Goal: Information Seeking & Learning: Find specific fact

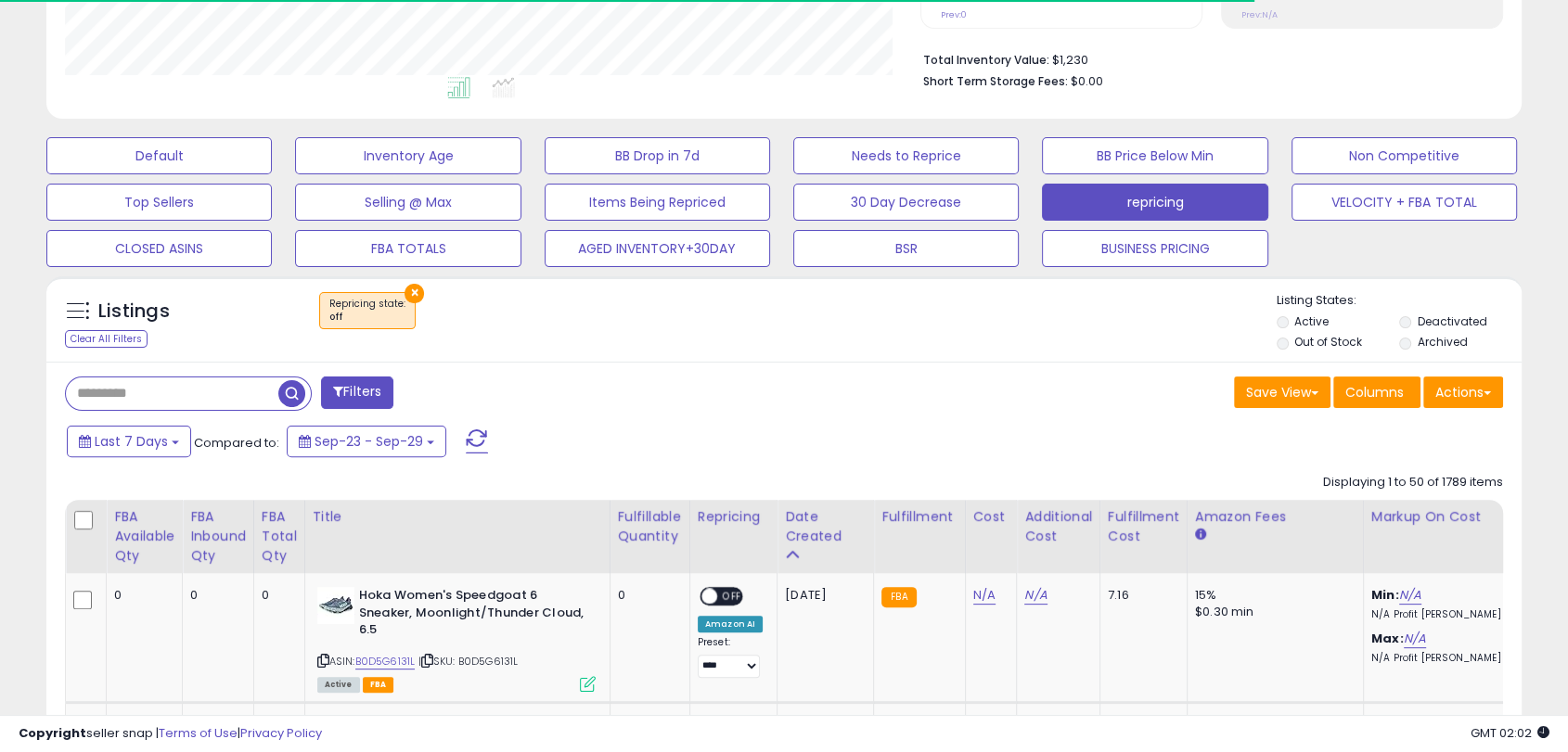
scroll to position [380, 853]
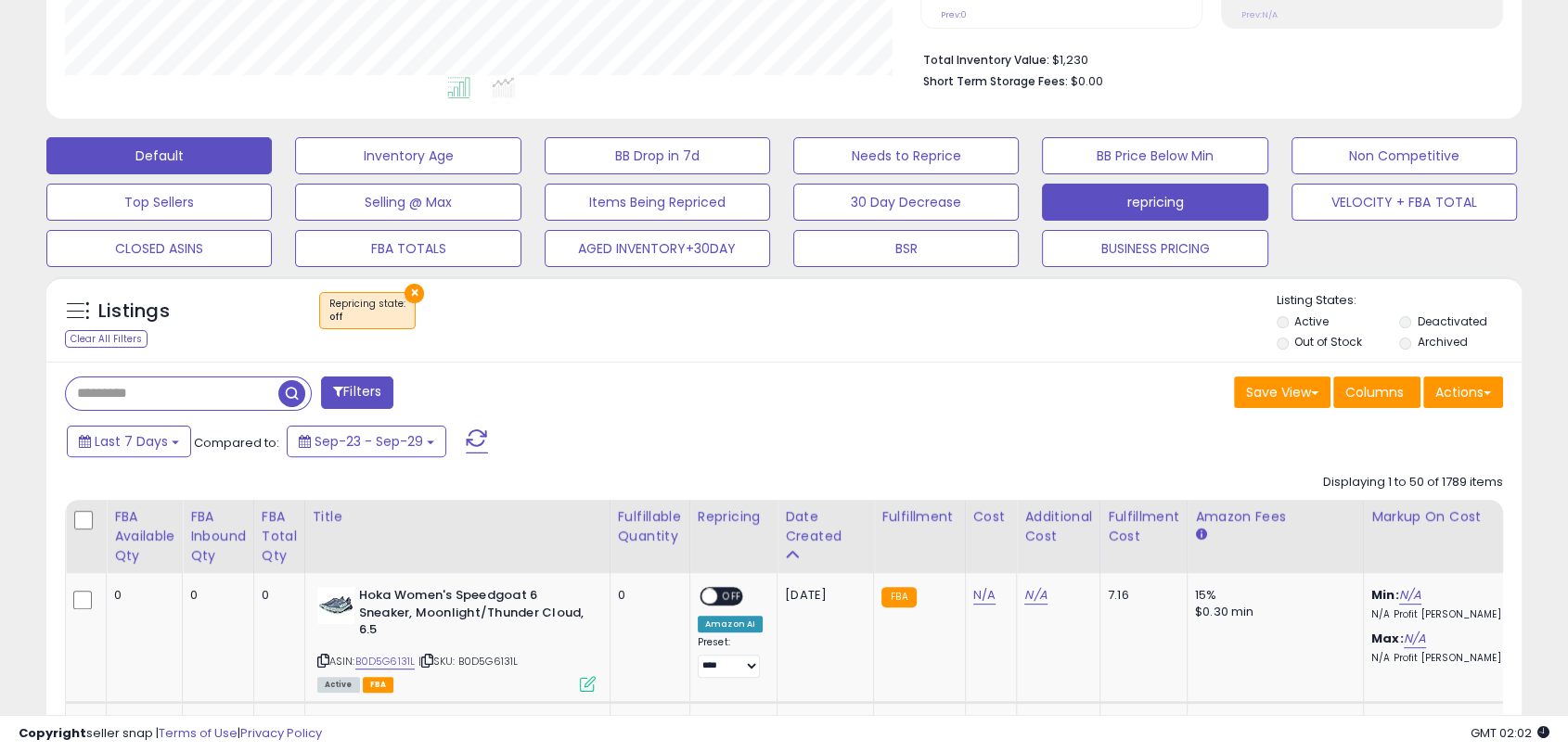
click at [174, 150] on button "Default" at bounding box center [159, 156] width 225 height 38
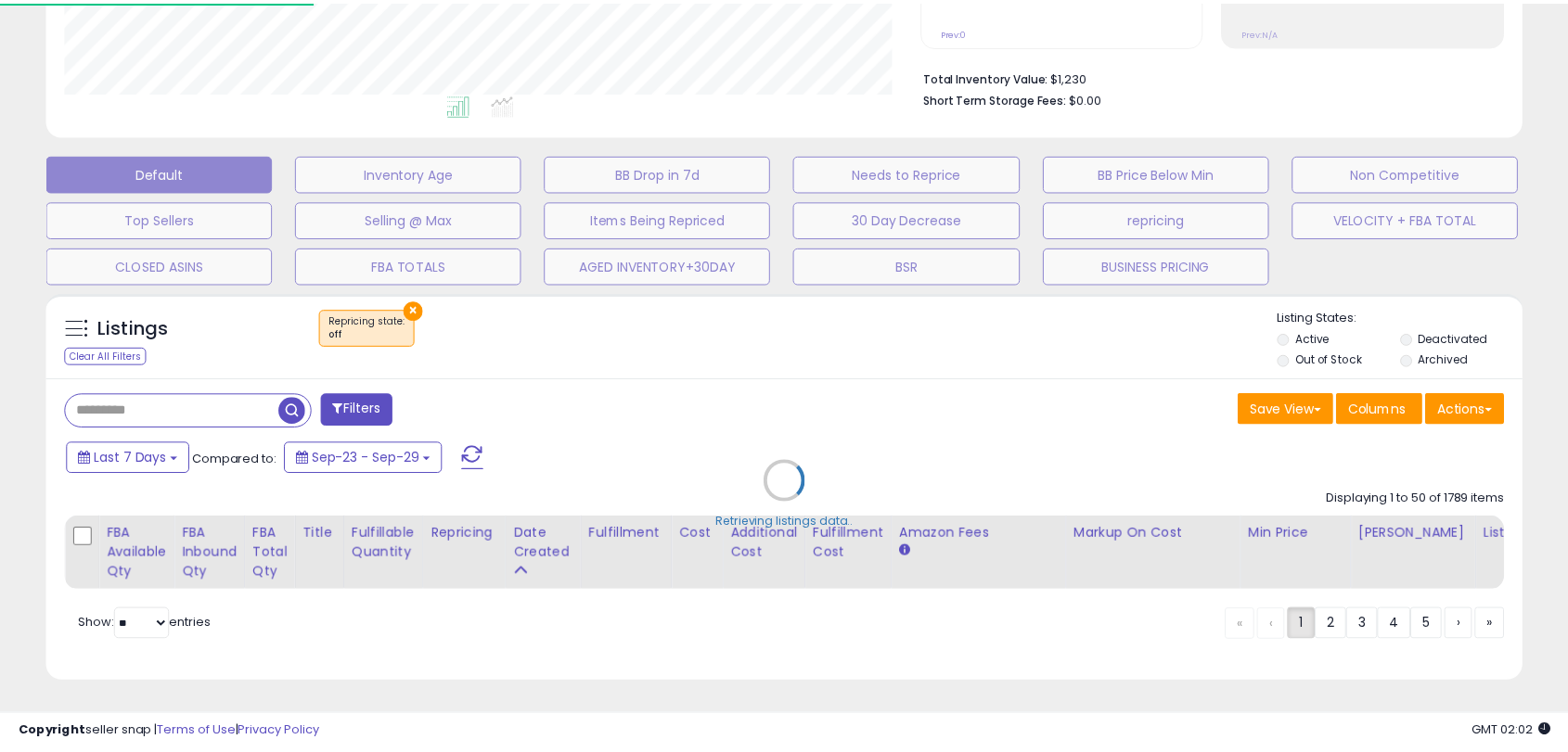
scroll to position [380, 864]
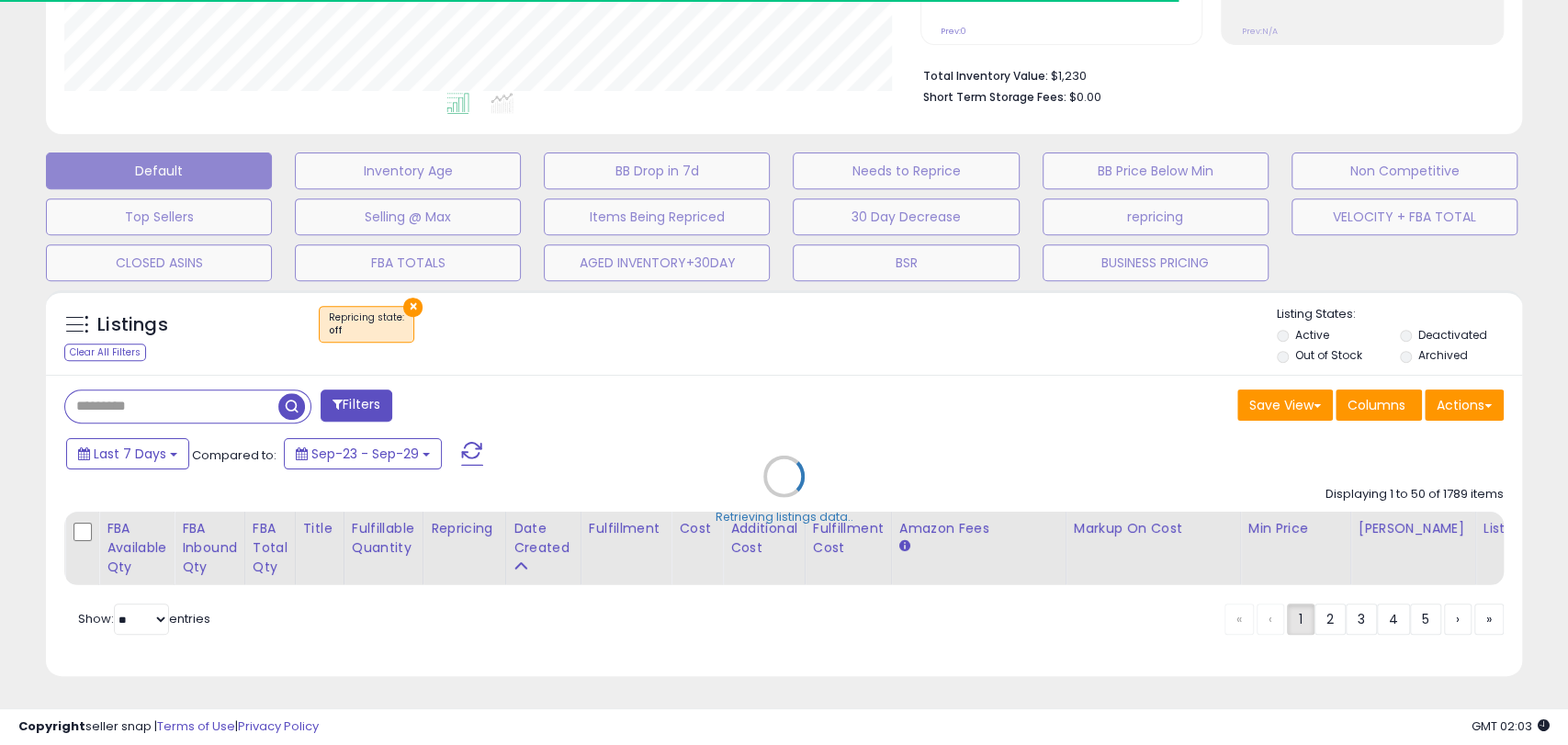
select select "**"
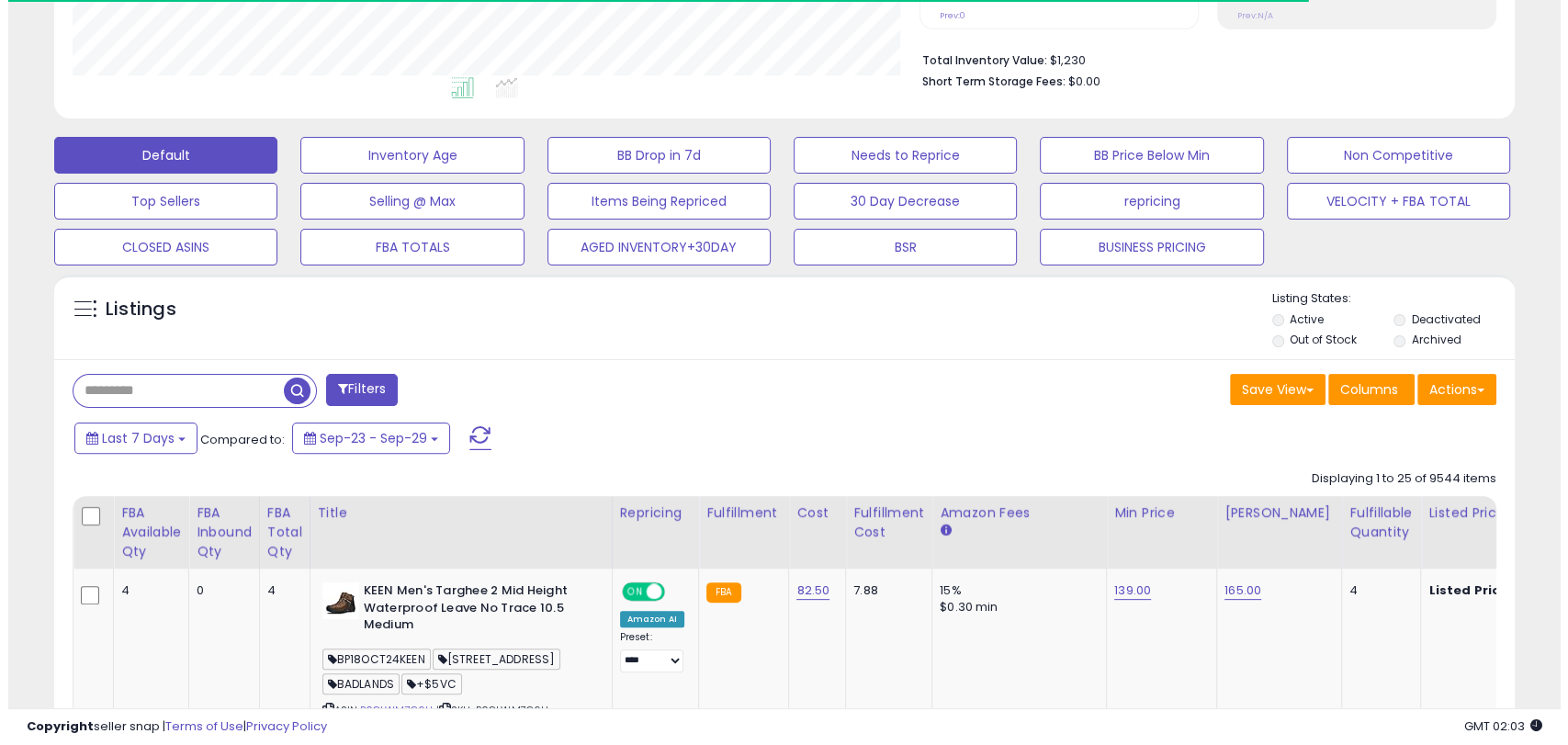
scroll to position [918245, 917648]
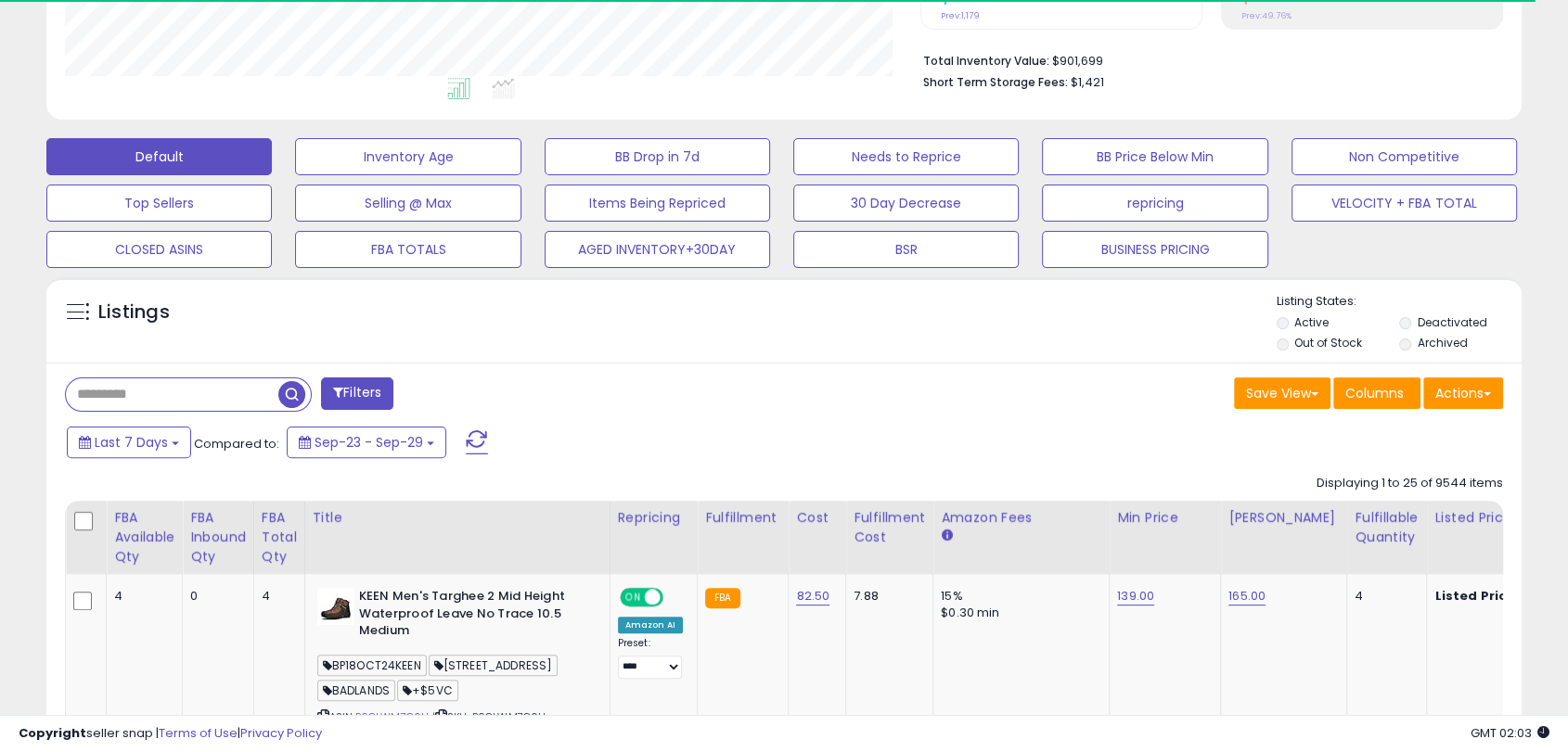
click at [133, 395] on input "text" at bounding box center [172, 394] width 212 height 33
paste input "**********"
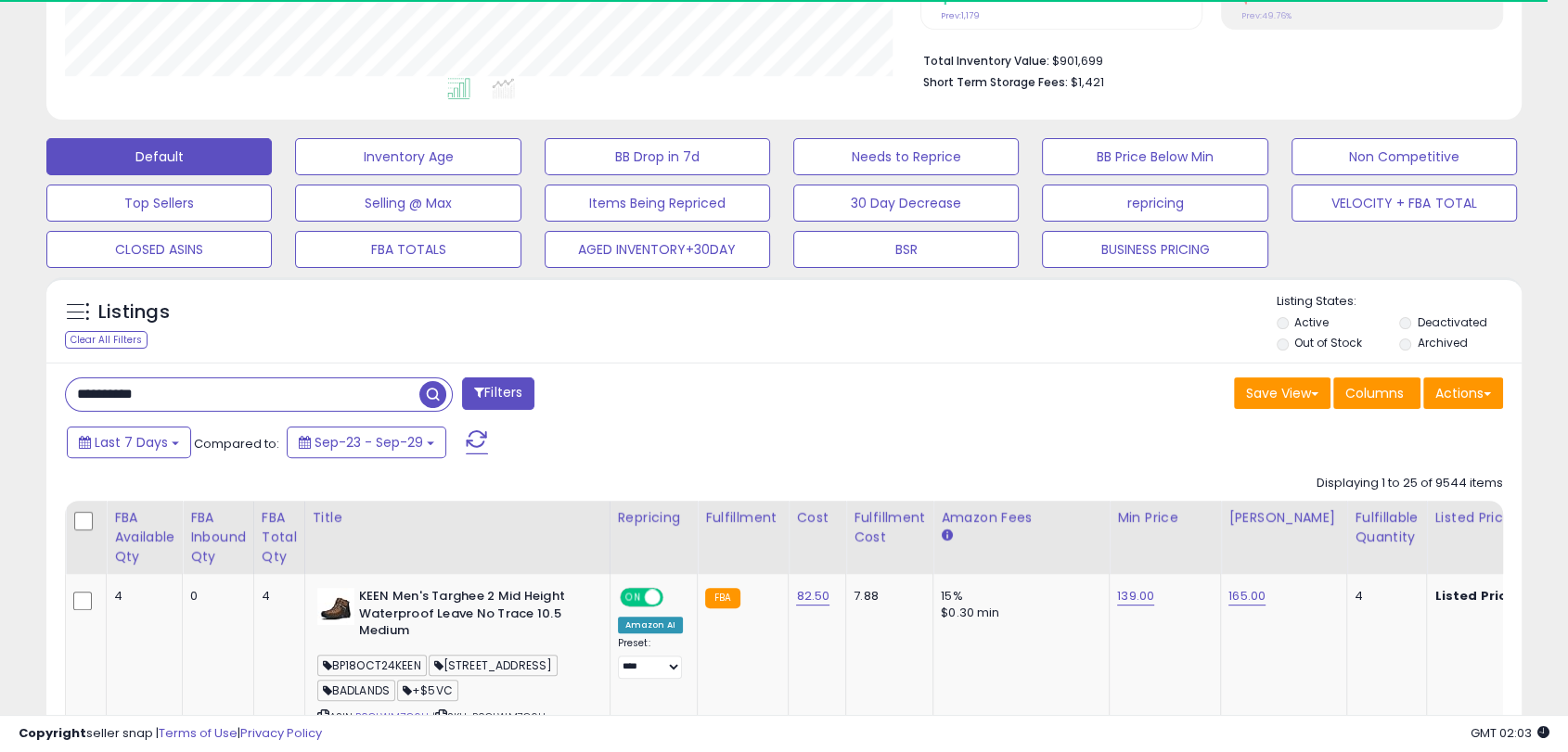
click at [431, 395] on span "button" at bounding box center [432, 394] width 27 height 27
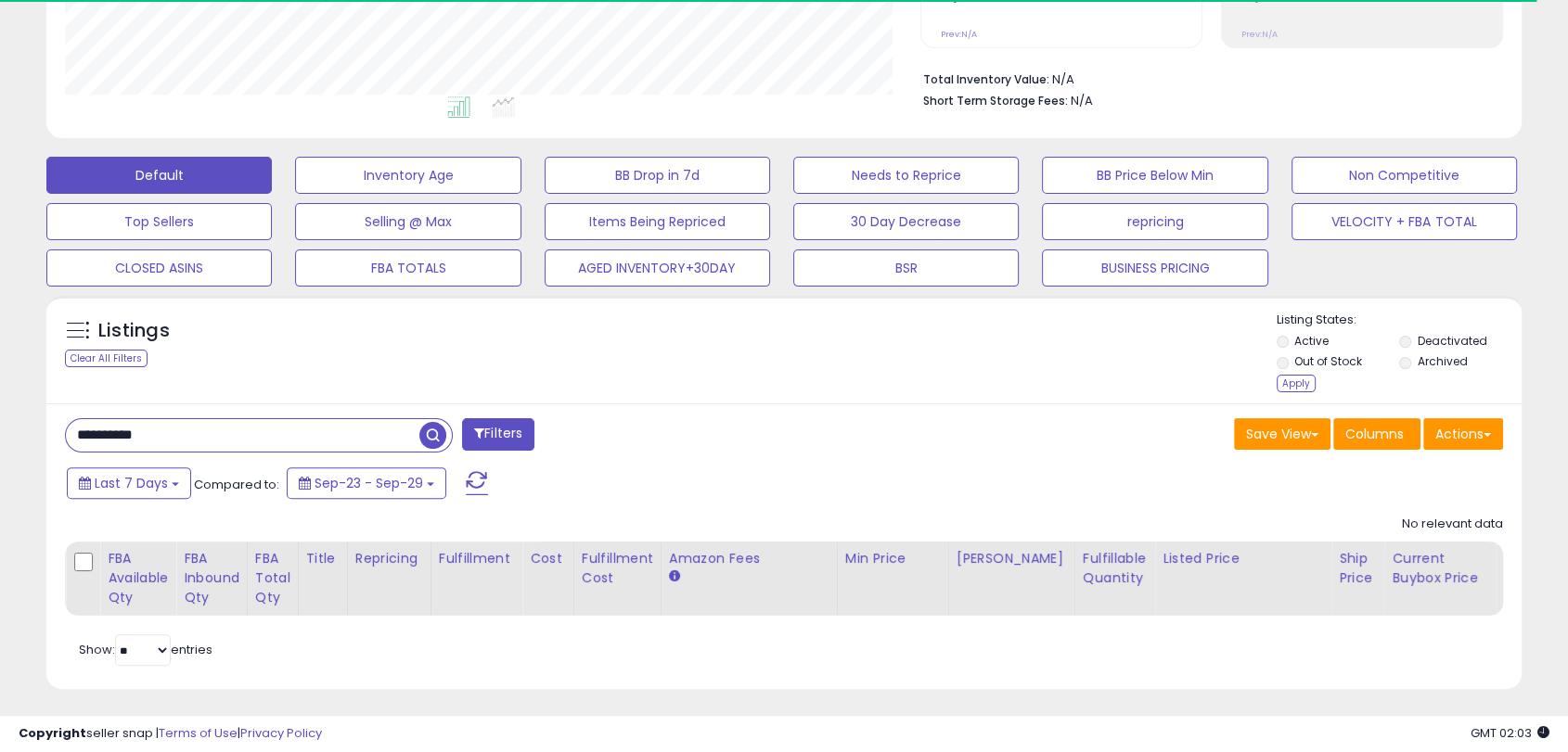
click at [1412, 363] on li "Archived" at bounding box center [1458, 363] width 119 height 21
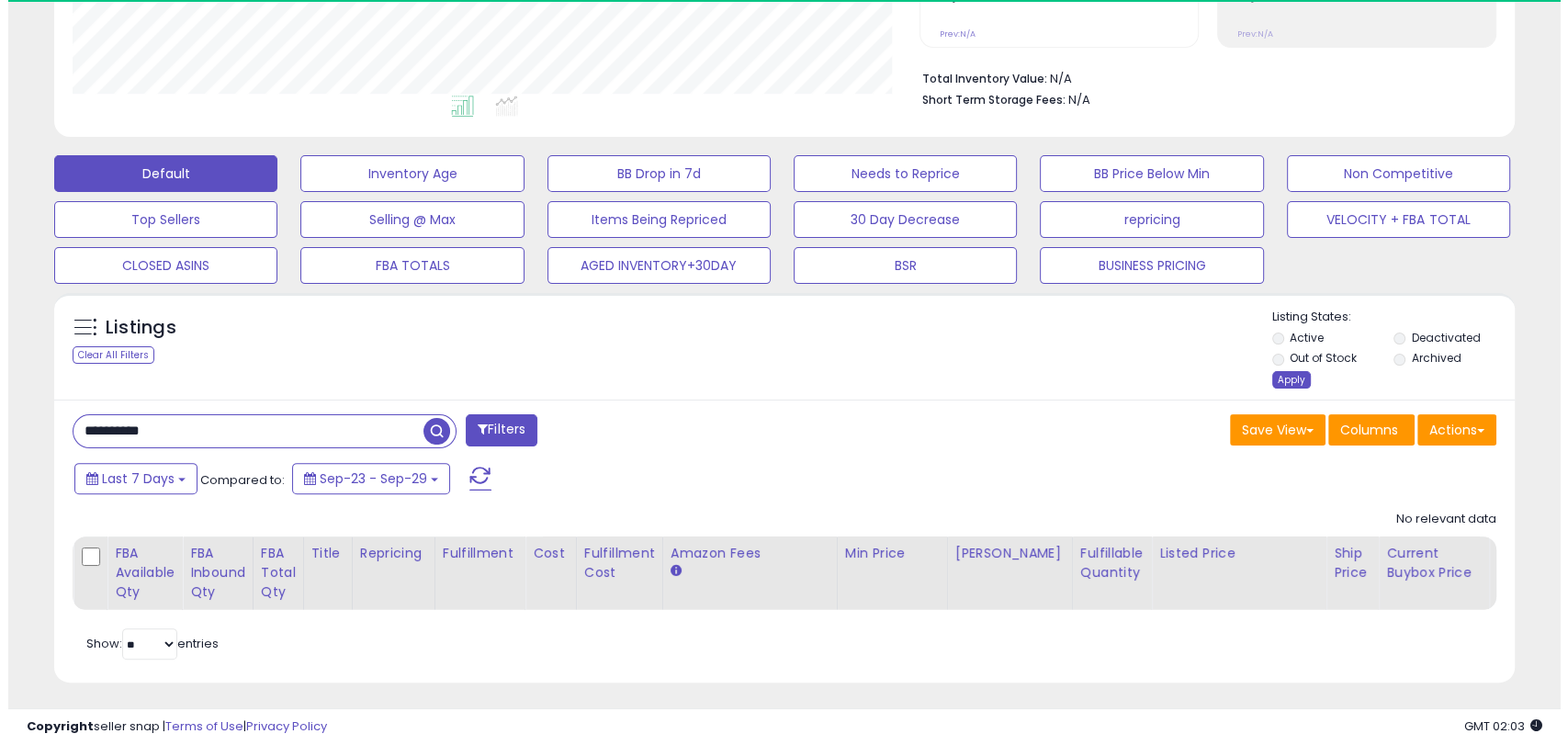
scroll to position [376, 845]
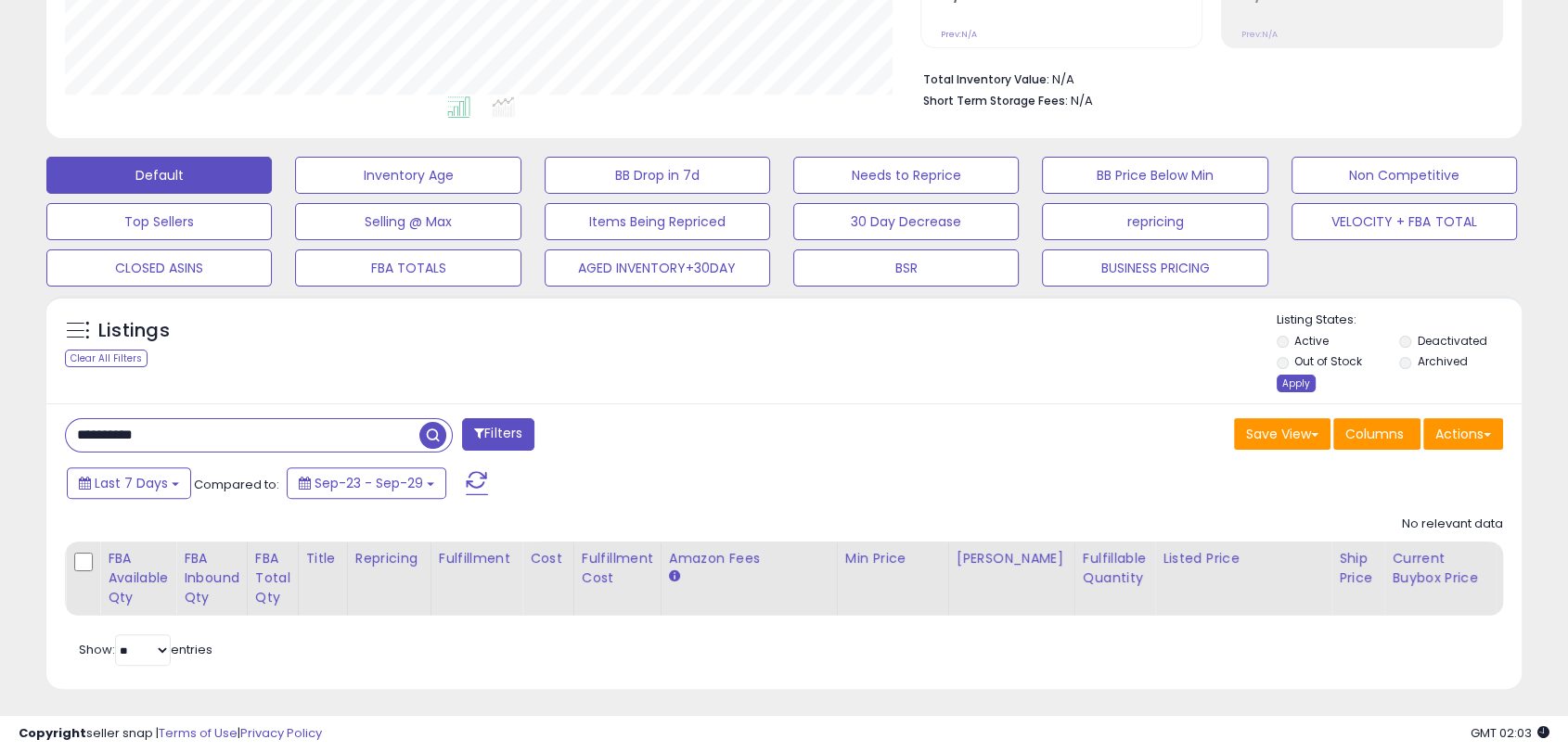
click at [1300, 388] on div "Apply" at bounding box center [1295, 384] width 39 height 18
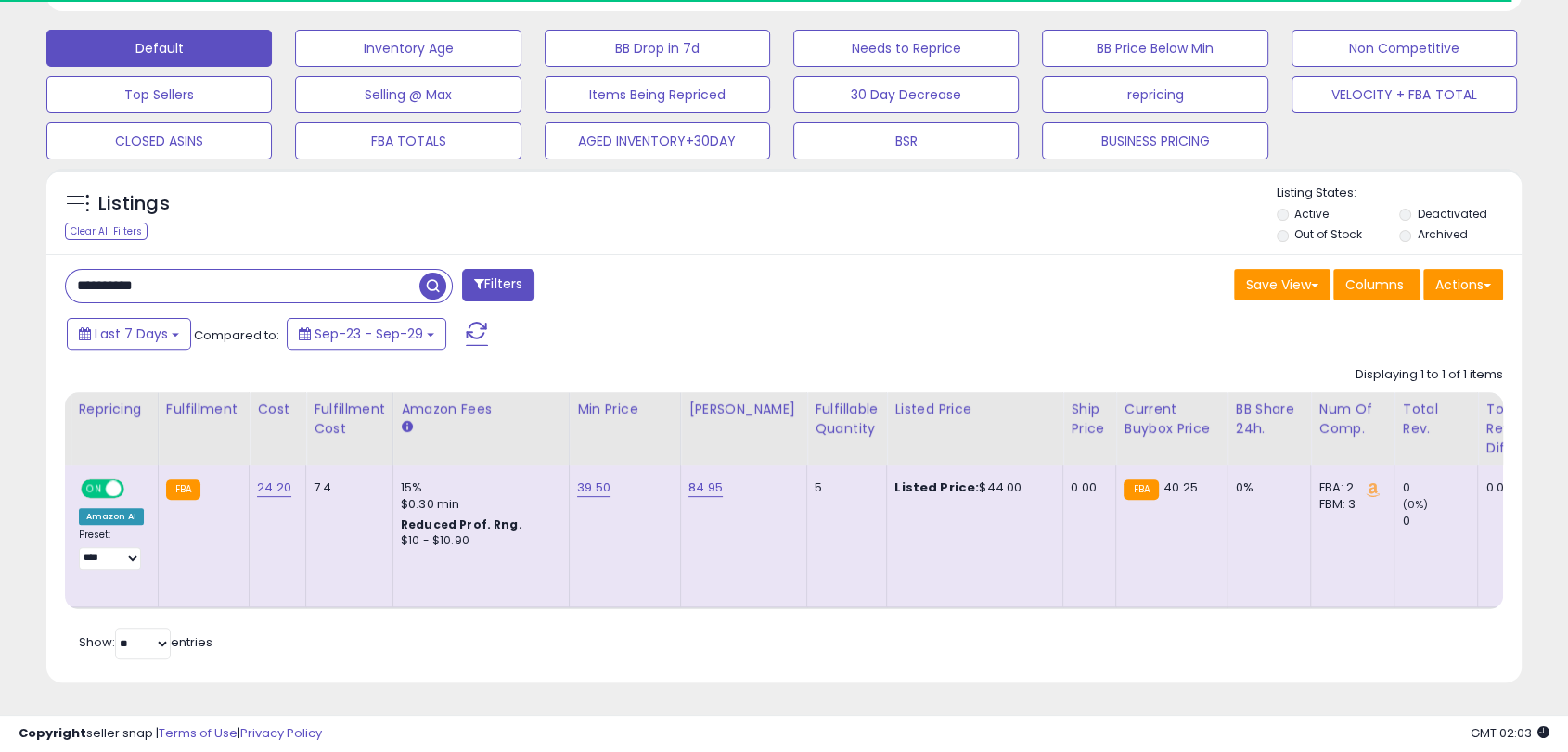
scroll to position [0, 0]
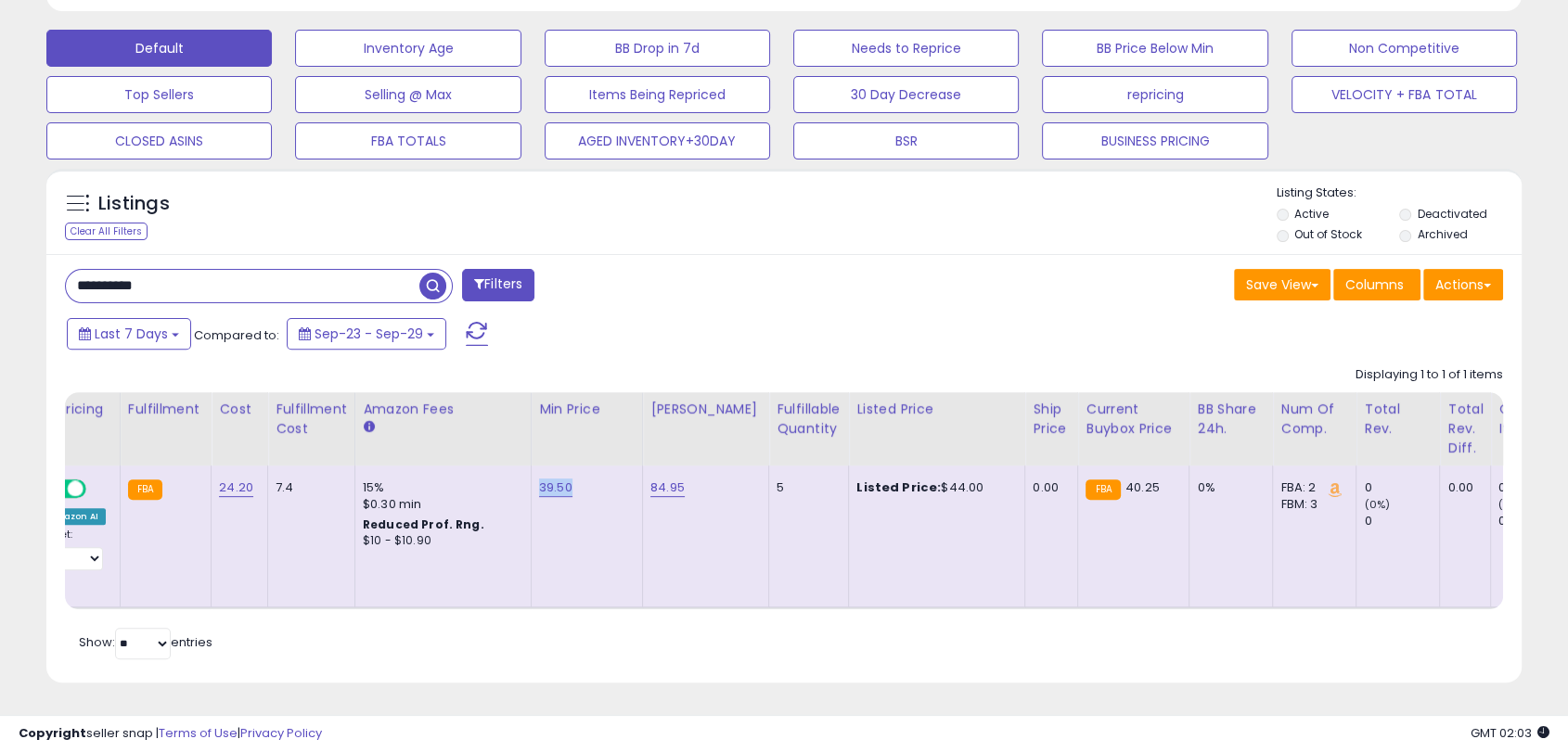
drag, startPoint x: 594, startPoint y: 448, endPoint x: 525, endPoint y: 446, distance: 69.0
click at [530, 466] on td "39.50" at bounding box center [586, 537] width 112 height 142
copy link "39.50"
drag, startPoint x: 696, startPoint y: 442, endPoint x: 643, endPoint y: 440, distance: 53.0
click at [651, 480] on div "84.95" at bounding box center [702, 488] width 104 height 17
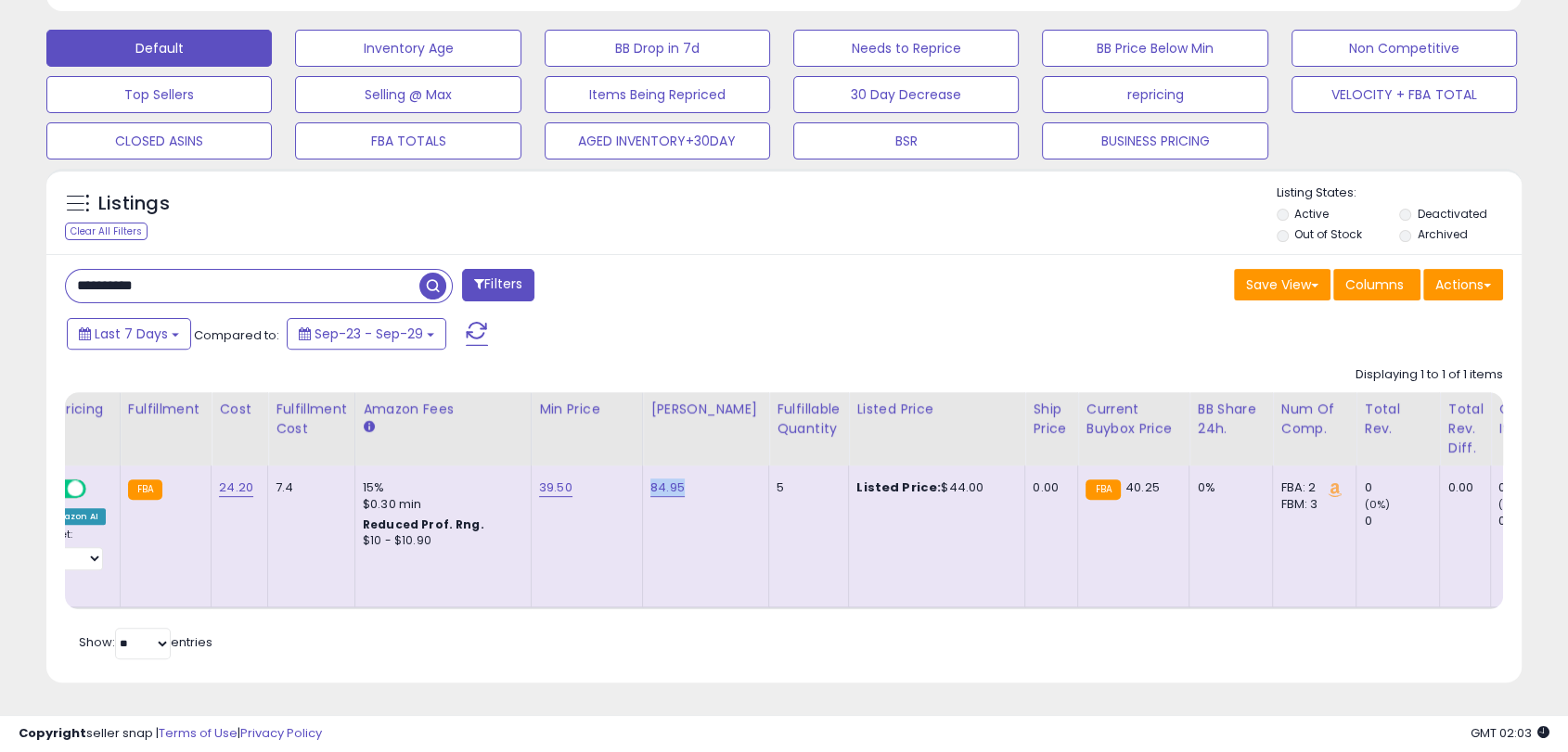
copy link "84.95"
drag, startPoint x: 210, startPoint y: 238, endPoint x: 0, endPoint y: 222, distance: 210.6
click at [0, 222] on div "**********" at bounding box center [784, 128] width 1568 height 1246
paste input "text"
click at [423, 272] on span "button" at bounding box center [432, 285] width 27 height 27
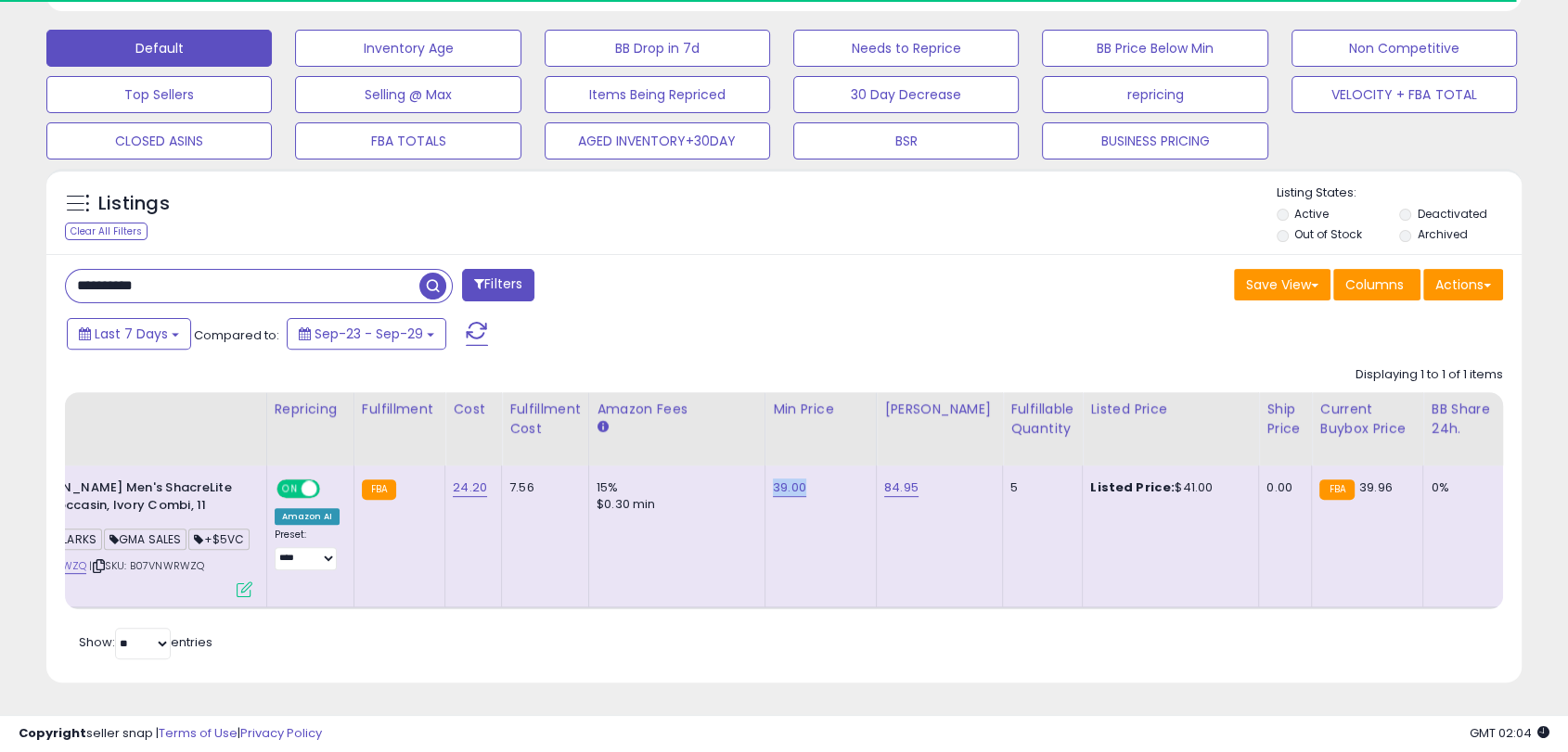
drag, startPoint x: 817, startPoint y: 441, endPoint x: 758, endPoint y: 447, distance: 59.3
click at [764, 466] on td "39.00" at bounding box center [820, 537] width 112 height 142
copy link "39.00"
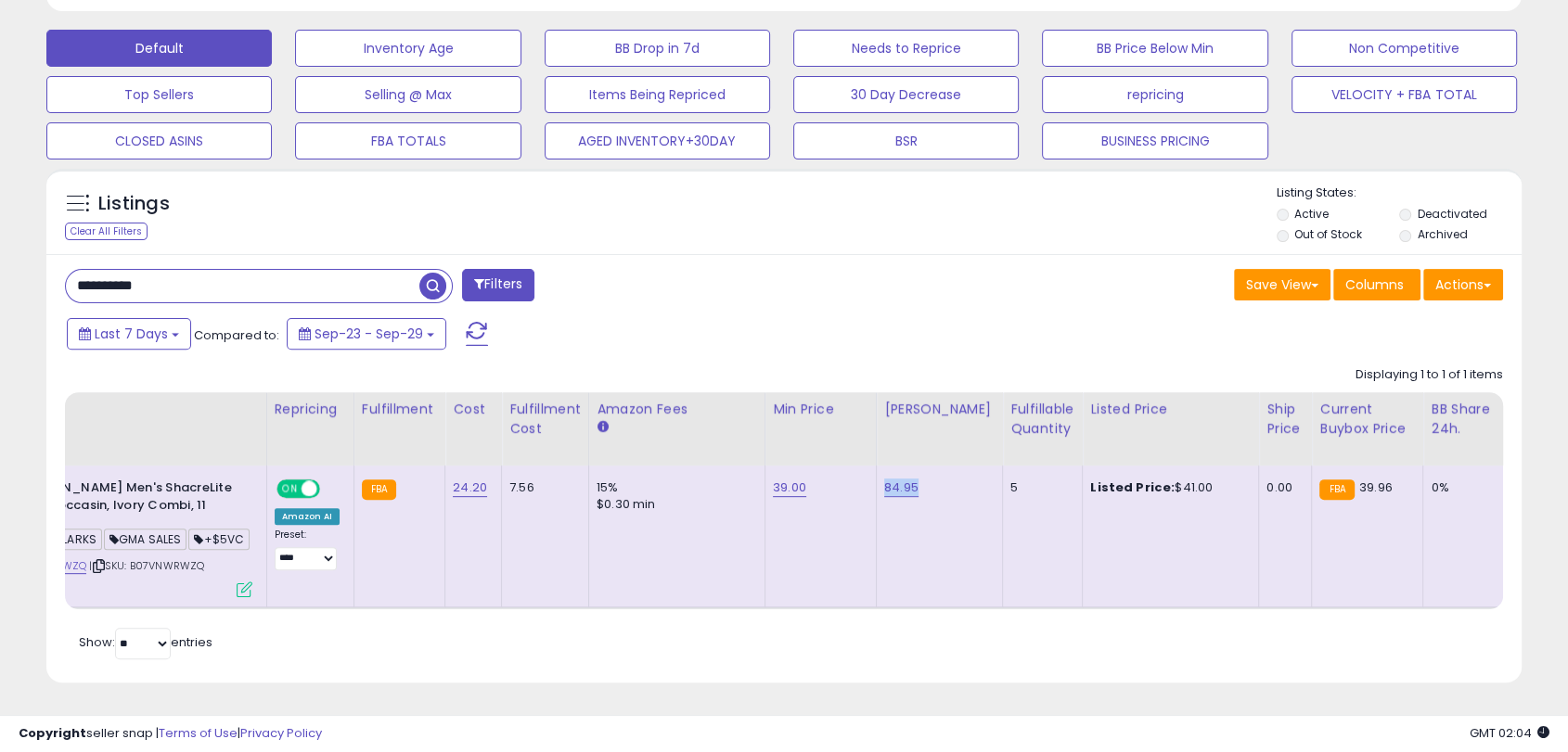
drag, startPoint x: 924, startPoint y: 455, endPoint x: 876, endPoint y: 453, distance: 48.0
click at [876, 466] on td "84.95" at bounding box center [939, 537] width 126 height 142
copy link "84.95"
drag, startPoint x: 1201, startPoint y: 442, endPoint x: 1156, endPoint y: 447, distance: 45.3
click at [1156, 480] on div "Listed Price: $41.00" at bounding box center [1167, 488] width 154 height 17
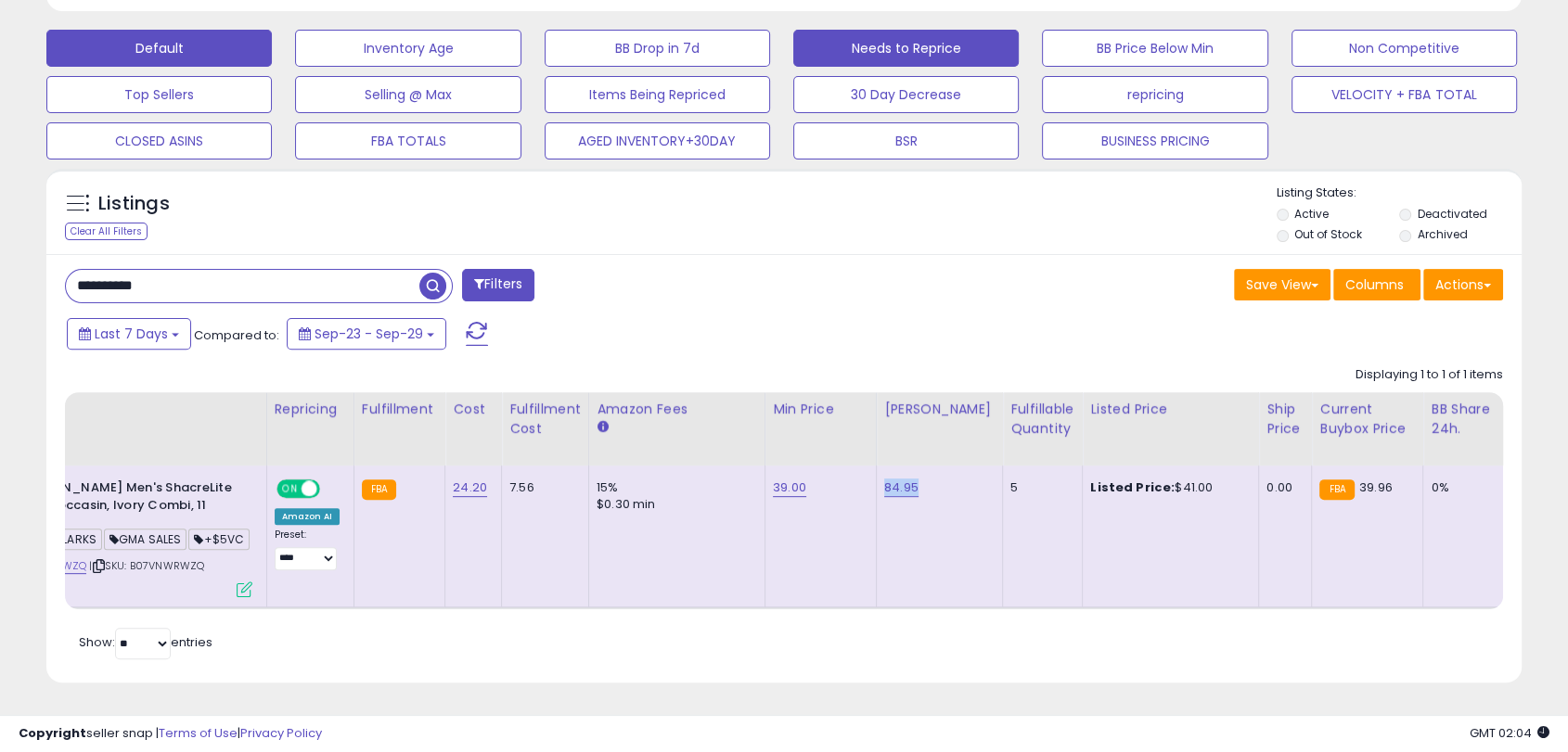
copy div "41.00"
drag, startPoint x: 273, startPoint y: 247, endPoint x: 0, endPoint y: 239, distance: 273.1
click at [0, 239] on div "**********" at bounding box center [784, 128] width 1568 height 1246
paste input "text"
type input "**********"
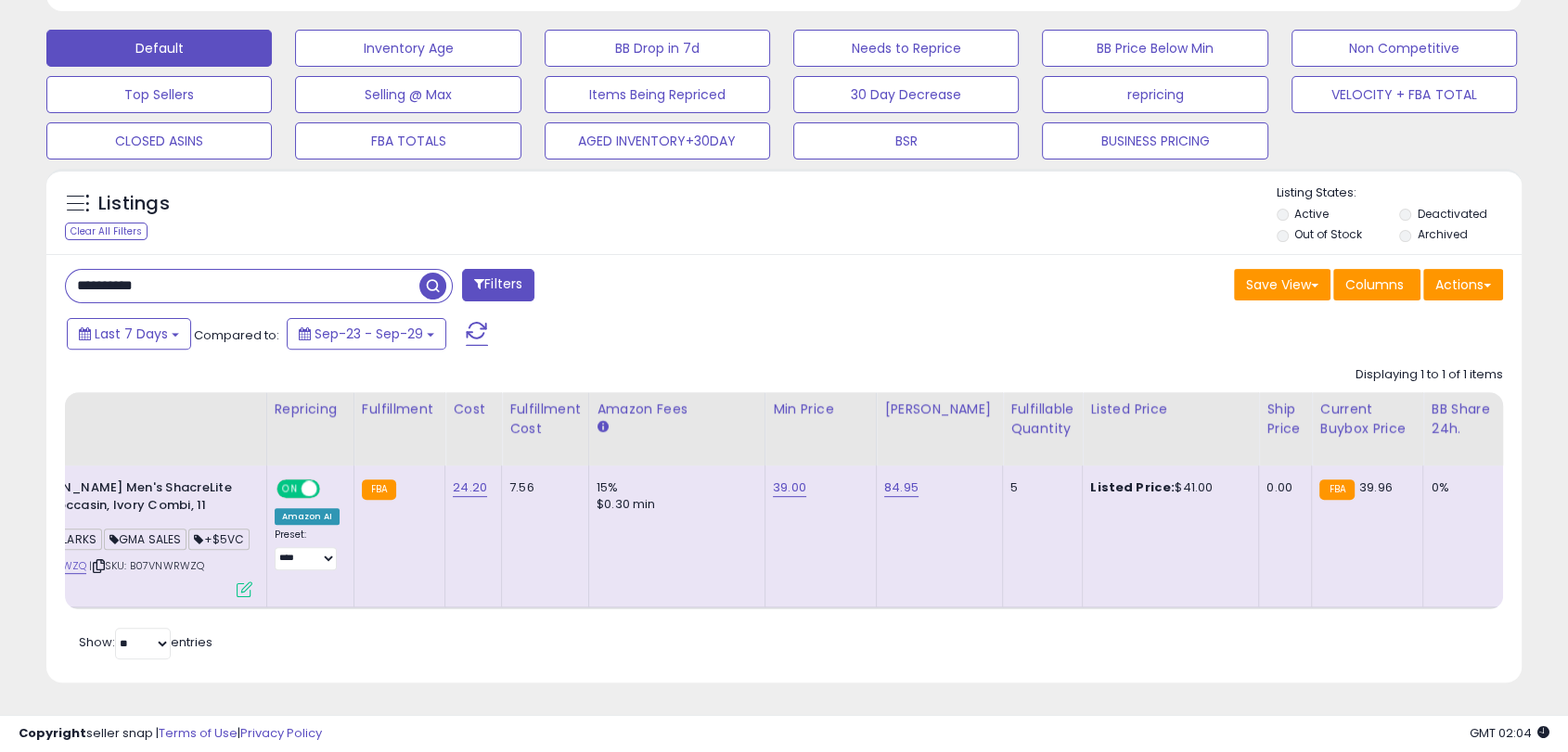
click at [437, 272] on span "button" at bounding box center [432, 285] width 27 height 27
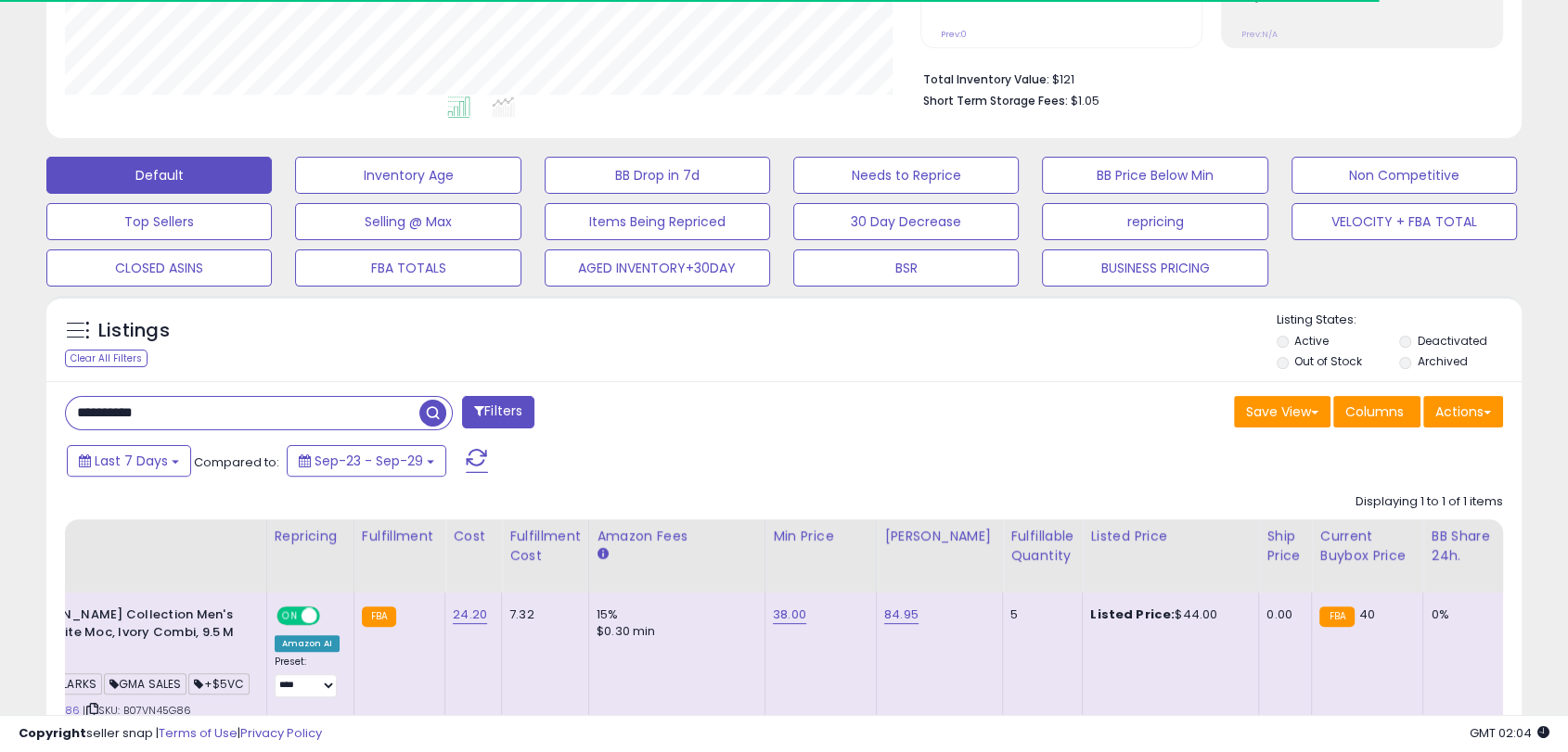
scroll to position [594, 0]
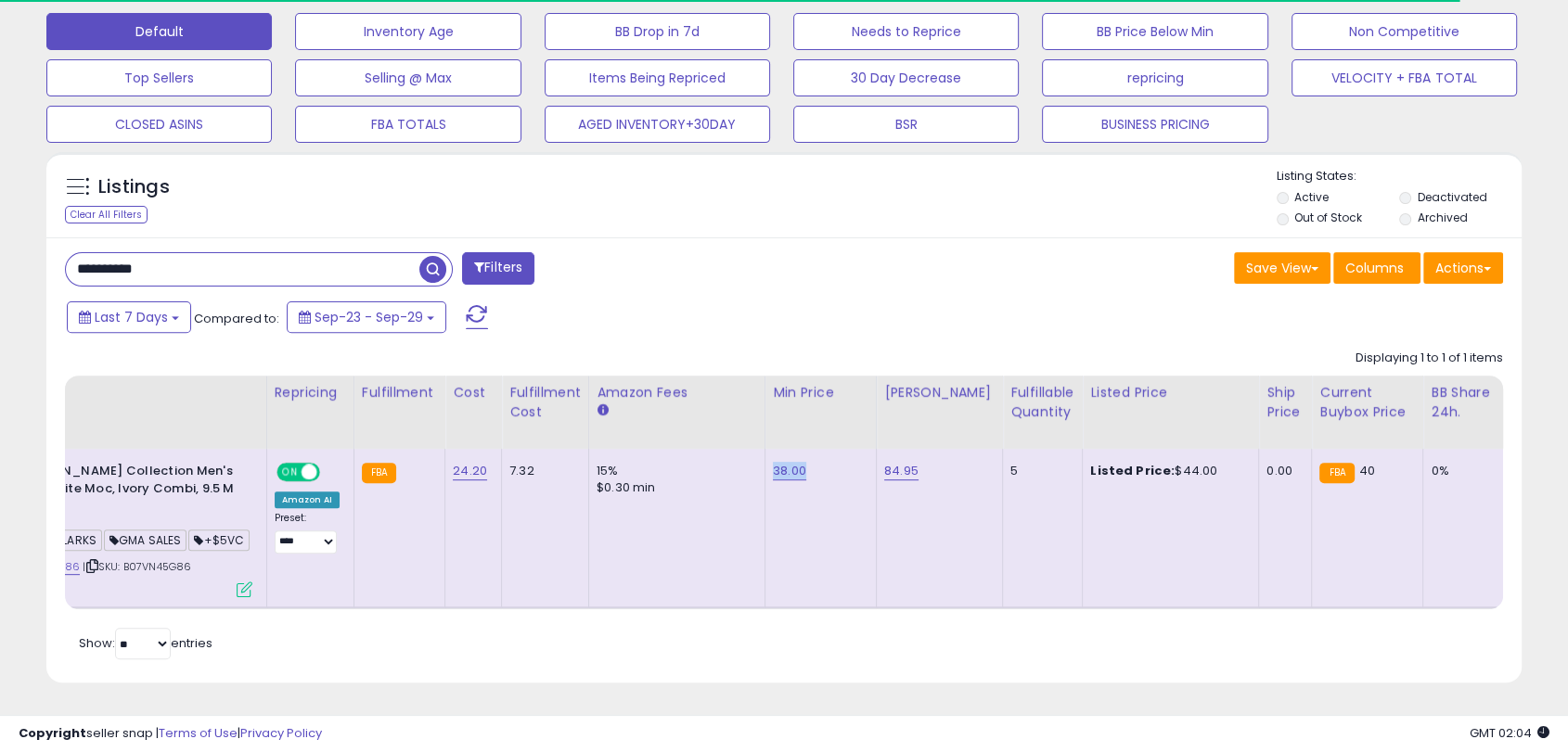
drag, startPoint x: 808, startPoint y: 453, endPoint x: 767, endPoint y: 452, distance: 41.0
click at [773, 463] on div "38.00" at bounding box center [818, 471] width 89 height 17
copy link "38.00"
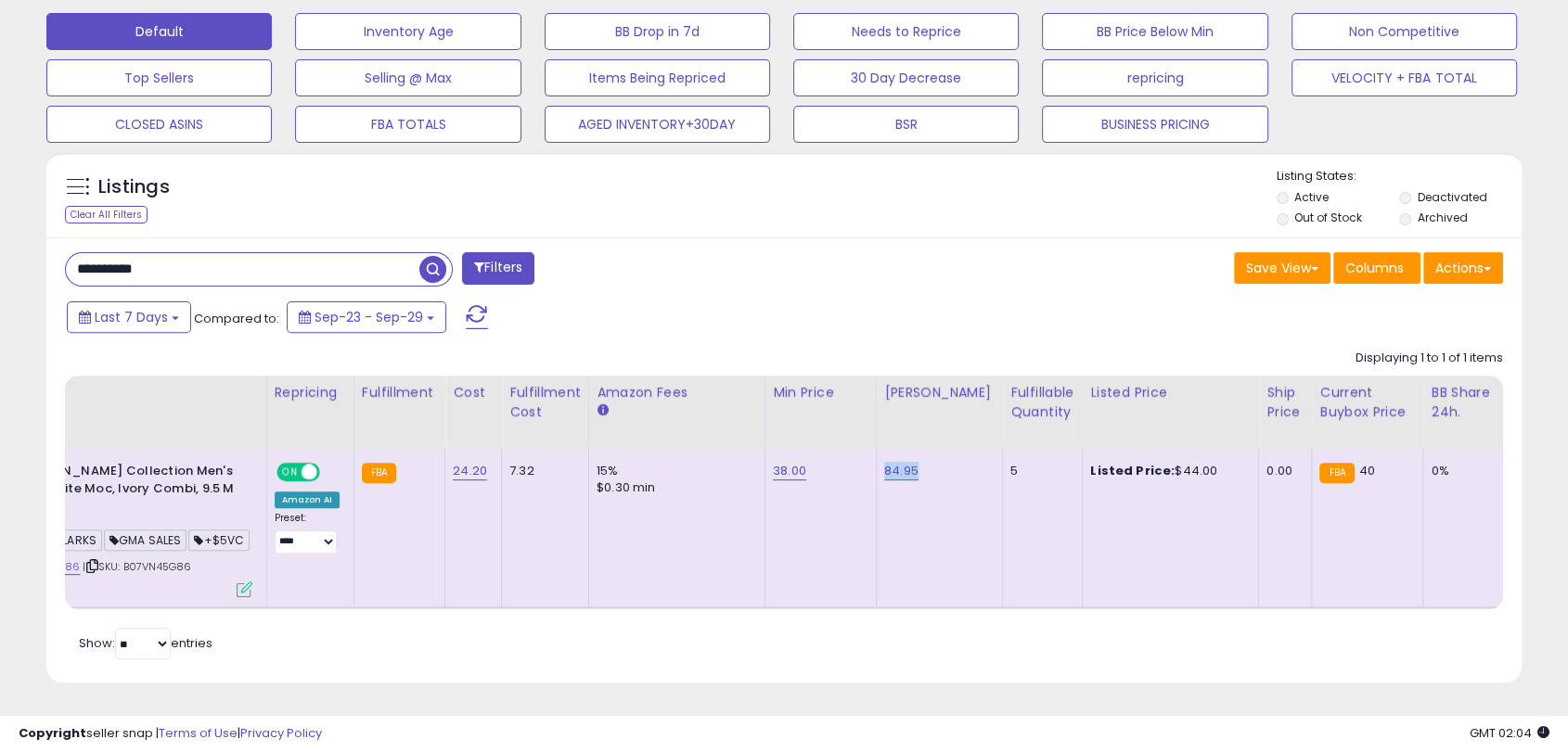
drag, startPoint x: 941, startPoint y: 449, endPoint x: 876, endPoint y: 447, distance: 65.0
click at [876, 449] on td "84.95" at bounding box center [939, 529] width 126 height 160
copy link "84.95"
drag, startPoint x: 1202, startPoint y: 442, endPoint x: 1156, endPoint y: 442, distance: 46.0
click at [1156, 463] on div "Listed Price: $44.00" at bounding box center [1167, 471] width 154 height 17
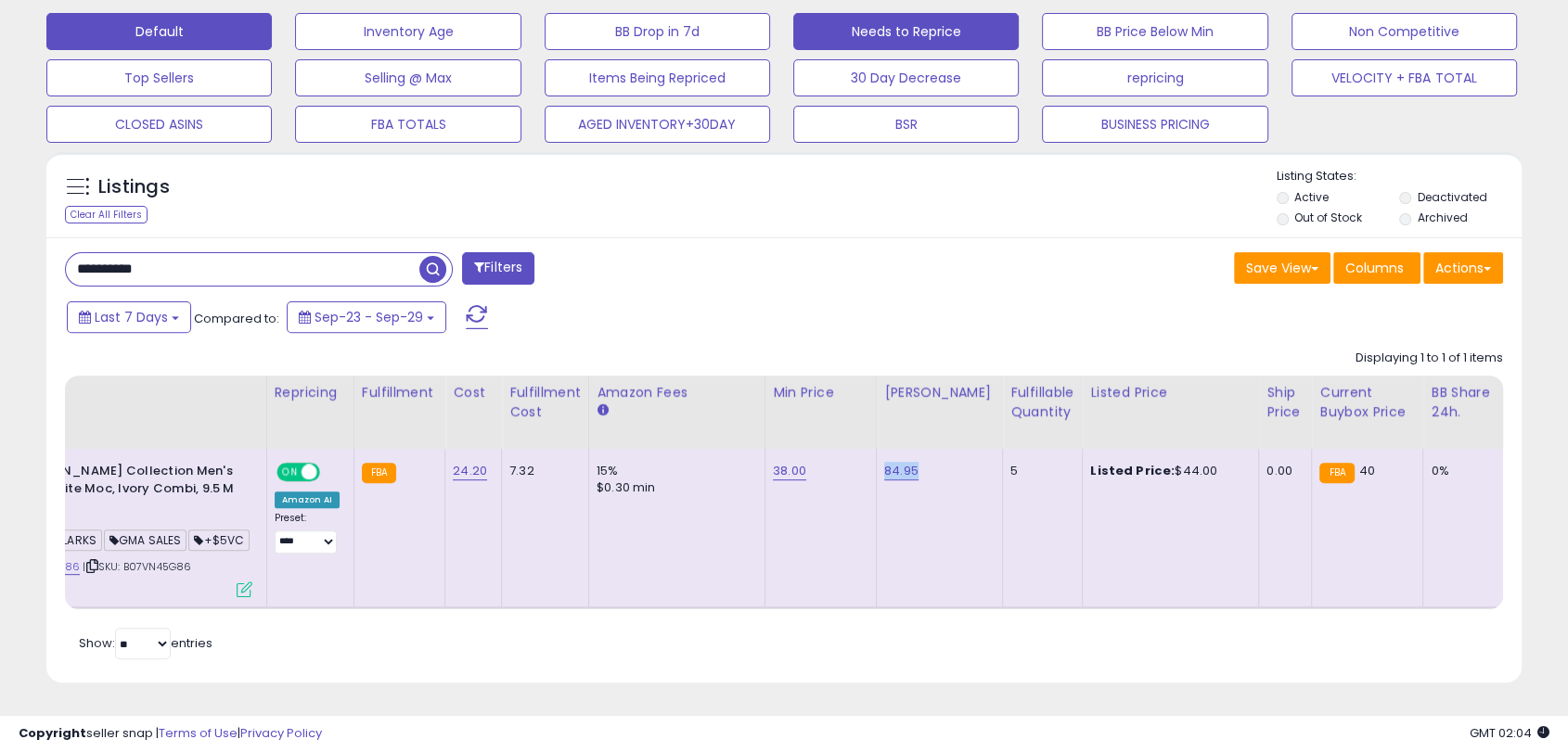
copy div "44.00"
